Goal: Go to known website: Access a specific website the user already knows

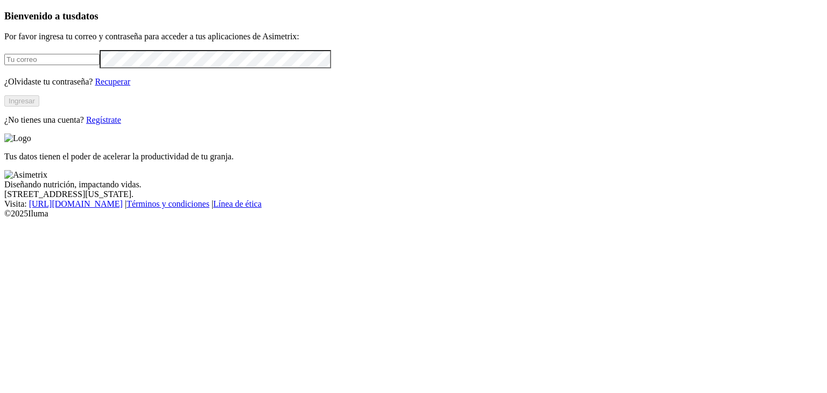
type input "[EMAIL_ADDRESS][DOMAIN_NAME]"
click at [39, 107] on button "Ingresar" at bounding box center [21, 100] width 35 height 11
